Goal: Communication & Community: Participate in discussion

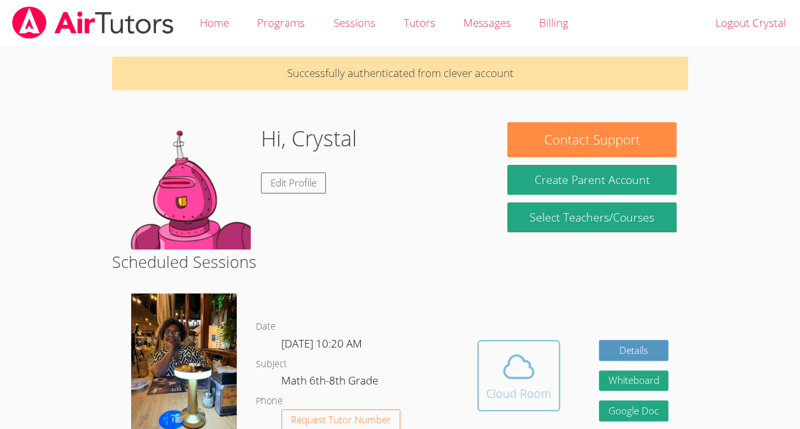
click at [524, 371] on icon at bounding box center [519, 367] width 36 height 36
click at [525, 358] on icon at bounding box center [519, 367] width 36 height 36
click at [507, 380] on icon at bounding box center [519, 367] width 36 height 36
click at [496, 356] on span at bounding box center [518, 367] width 65 height 36
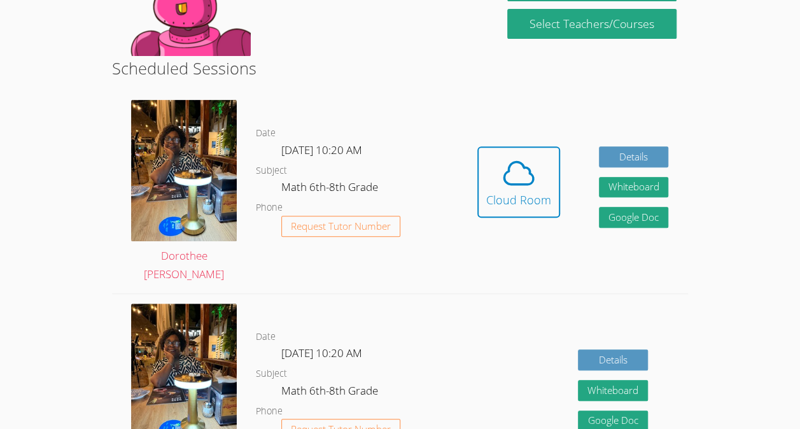
scroll to position [186, 0]
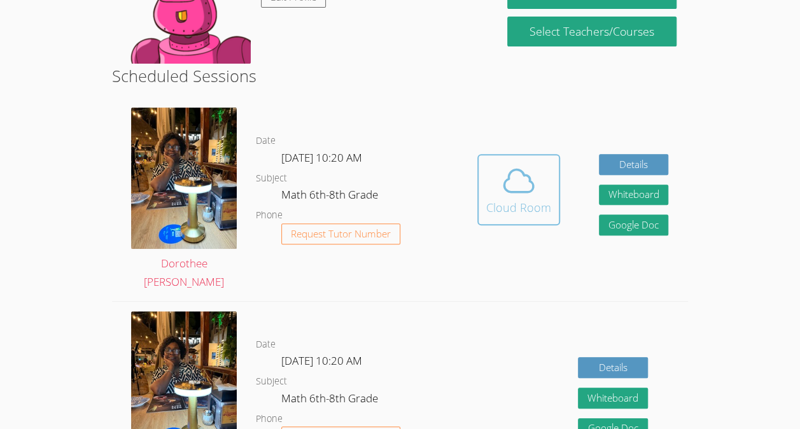
click at [520, 181] on icon at bounding box center [519, 181] width 36 height 36
click at [530, 185] on icon at bounding box center [519, 181] width 36 height 36
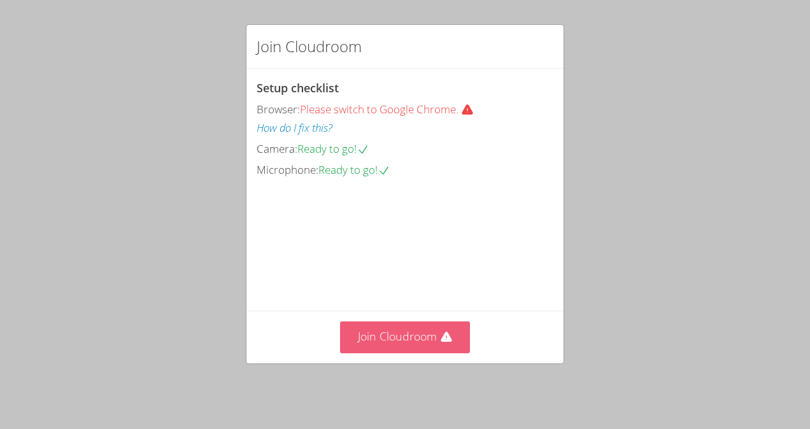
click at [424, 344] on button "Join Cloudroom" at bounding box center [405, 337] width 131 height 31
click at [405, 345] on button "Join Cloudroom" at bounding box center [405, 337] width 131 height 31
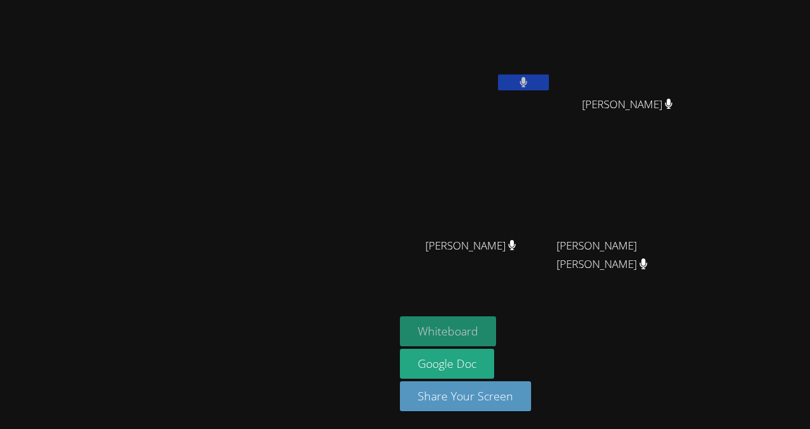
click at [496, 330] on button "Whiteboard" at bounding box center [448, 331] width 96 height 30
click at [551, 74] on video at bounding box center [476, 47] width 152 height 85
click at [528, 78] on icon at bounding box center [524, 82] width 8 height 11
click at [530, 78] on icon at bounding box center [522, 82] width 13 height 11
click at [528, 80] on icon at bounding box center [524, 82] width 8 height 11
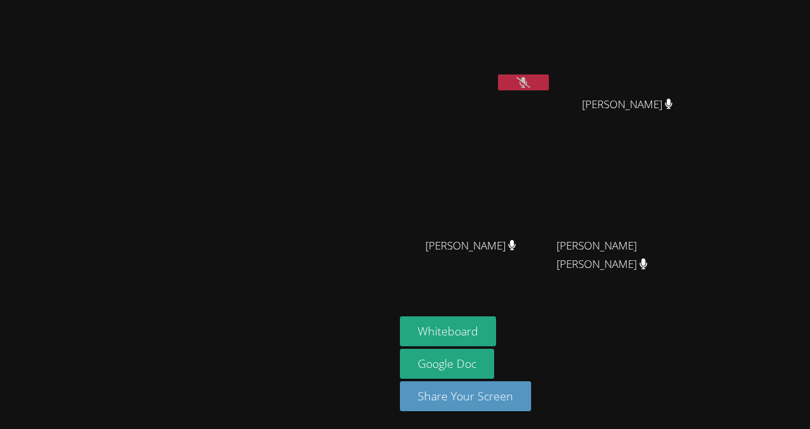
click at [530, 80] on icon at bounding box center [522, 82] width 13 height 11
click at [293, 122] on video at bounding box center [197, 189] width 191 height 216
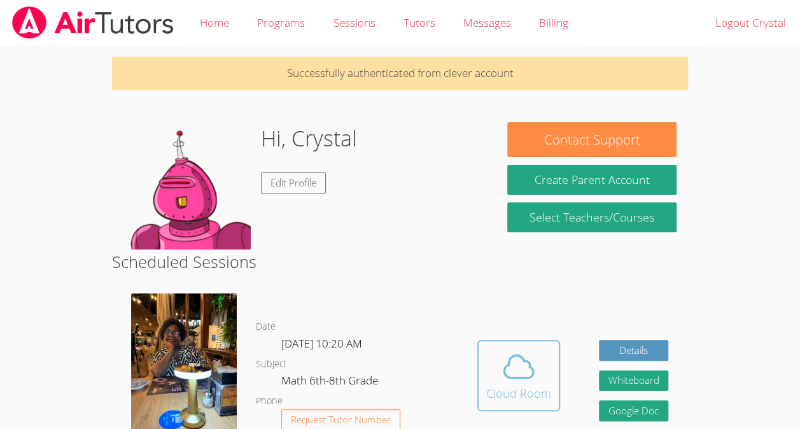
click at [522, 371] on icon at bounding box center [519, 367] width 36 height 36
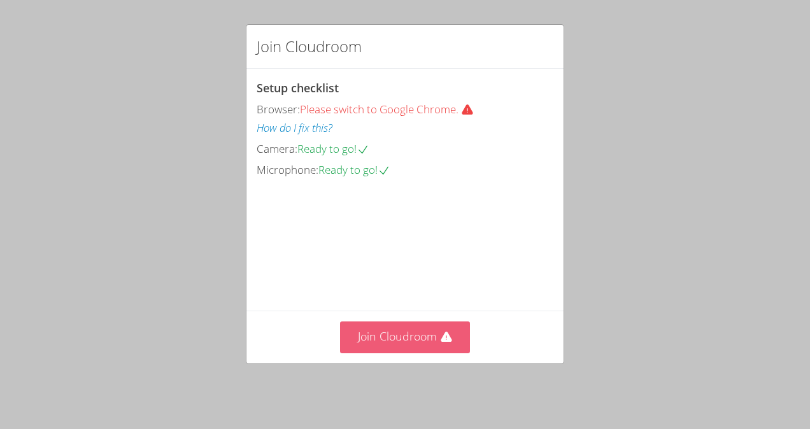
click at [398, 339] on button "Join Cloudroom" at bounding box center [405, 337] width 131 height 31
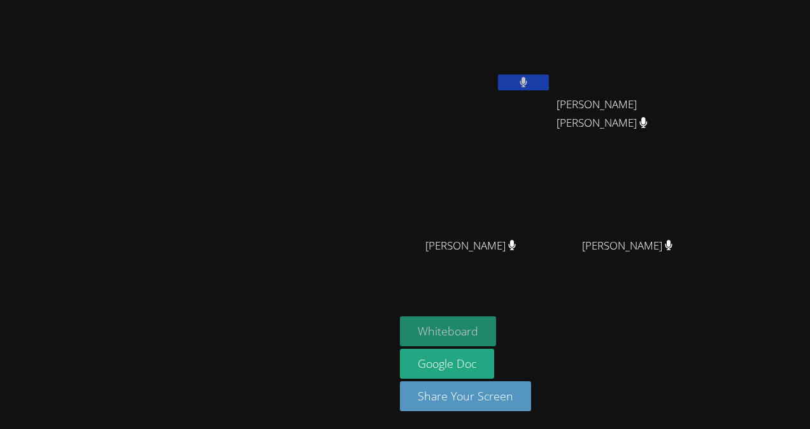
click at [496, 332] on button "Whiteboard" at bounding box center [448, 331] width 96 height 30
click at [549, 80] on button at bounding box center [523, 82] width 51 height 16
click at [530, 78] on icon at bounding box center [522, 82] width 13 height 11
click at [549, 75] on button at bounding box center [523, 82] width 51 height 16
click at [530, 83] on icon at bounding box center [522, 82] width 13 height 11
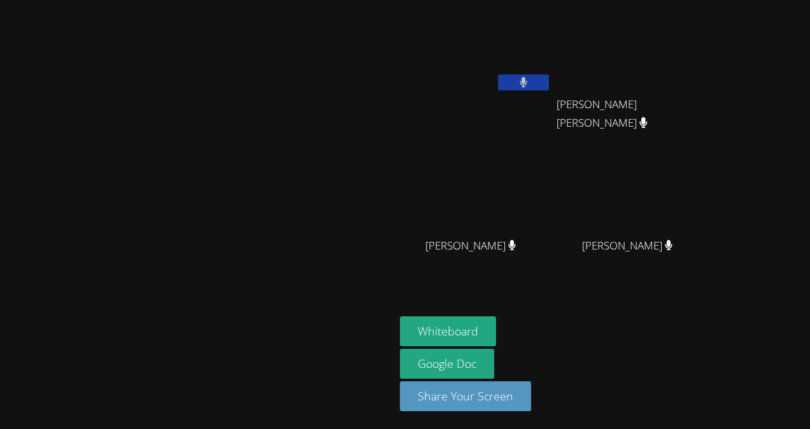
click at [527, 84] on icon at bounding box center [524, 82] width 8 height 11
click at [549, 75] on button at bounding box center [523, 82] width 51 height 16
